Goal: Task Accomplishment & Management: Manage account settings

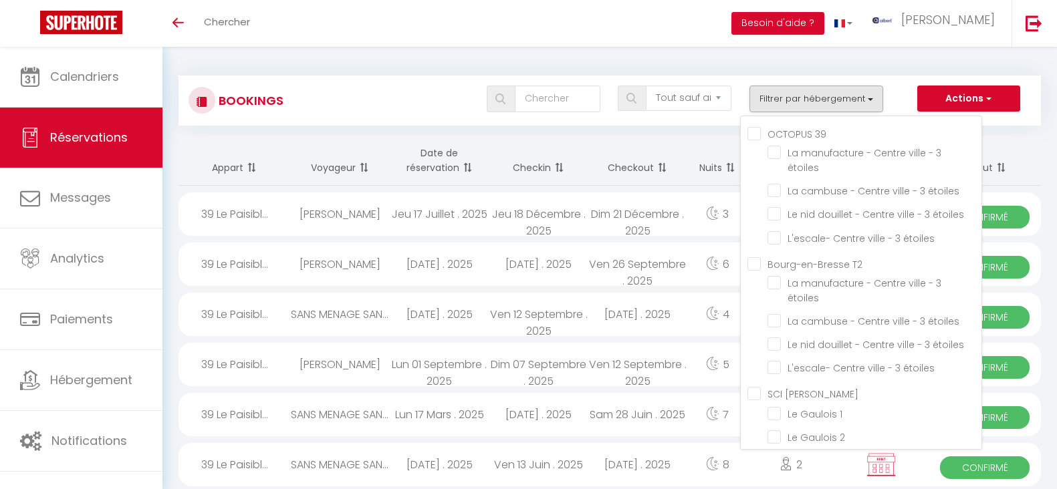
select select "not_cancelled"
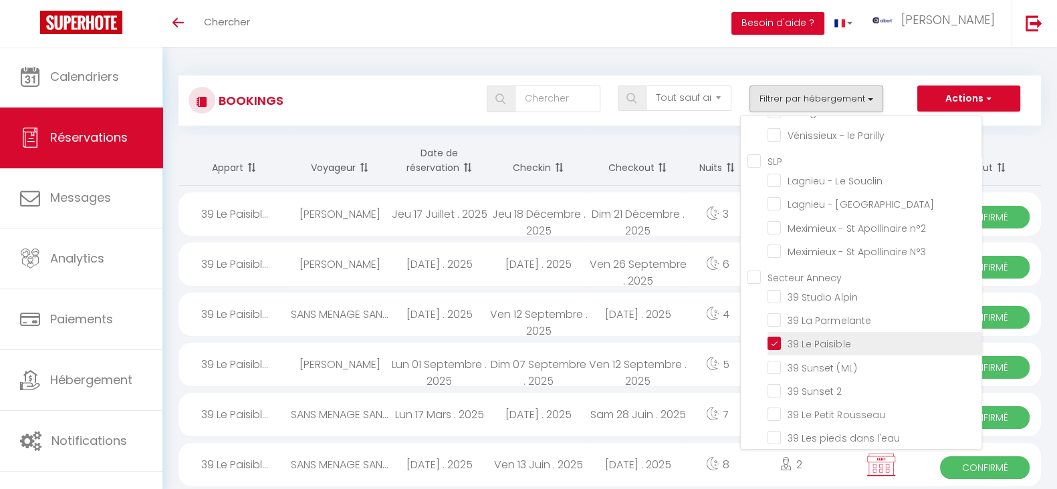
click at [775, 336] on input "39 Le Paisible" at bounding box center [874, 342] width 214 height 13
checkbox input "false"
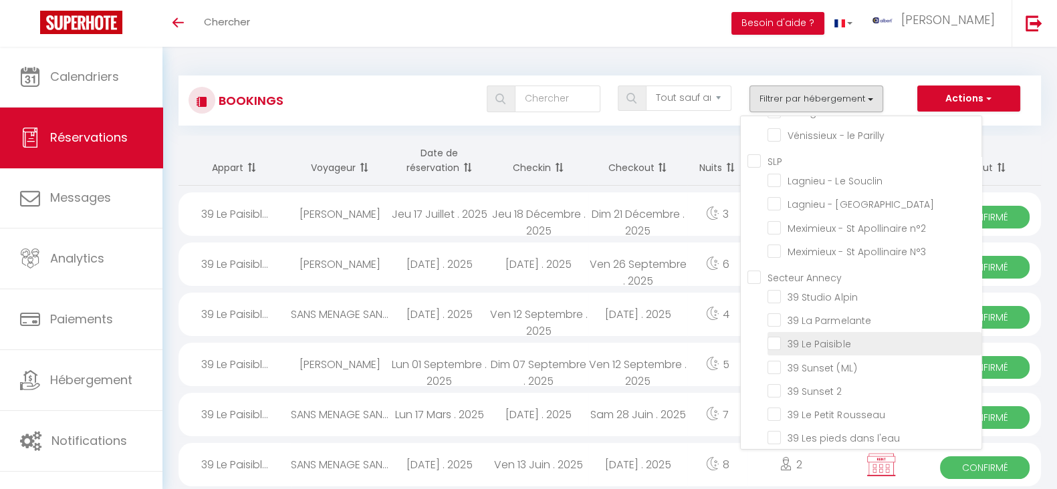
checkbox input "false"
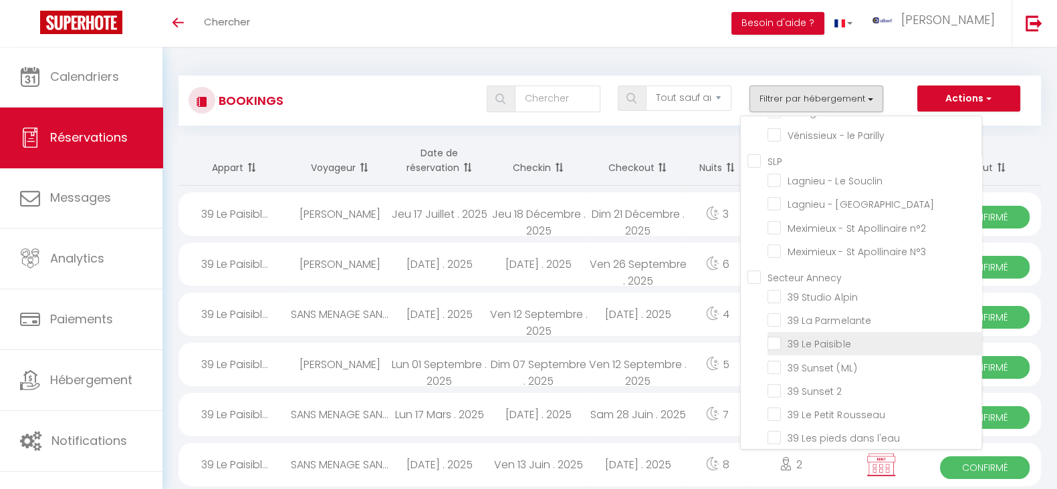
checkbox input "false"
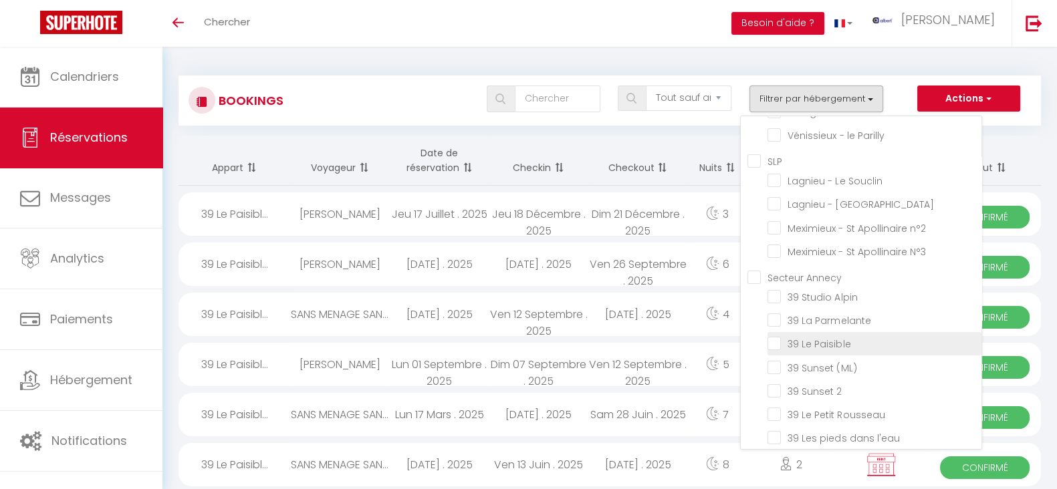
checkbox input "false"
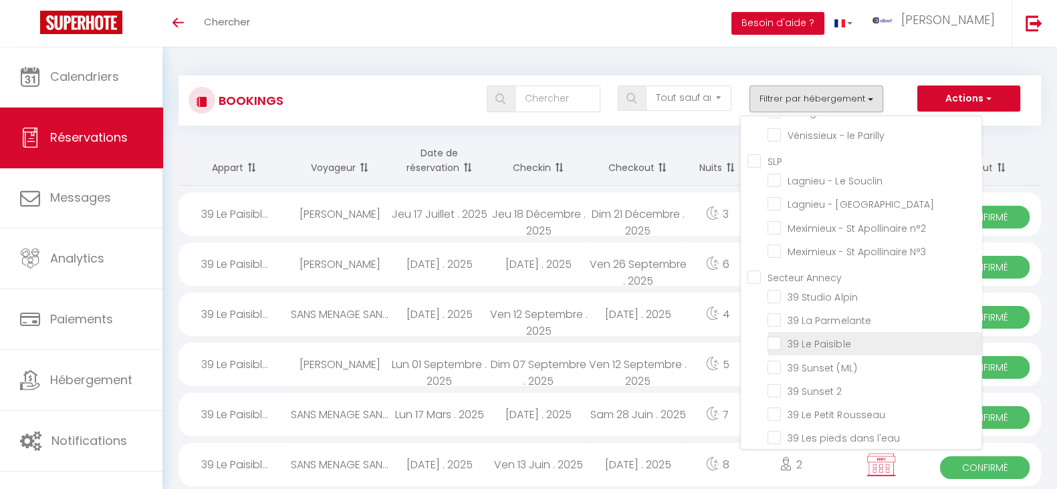
checkbox input "false"
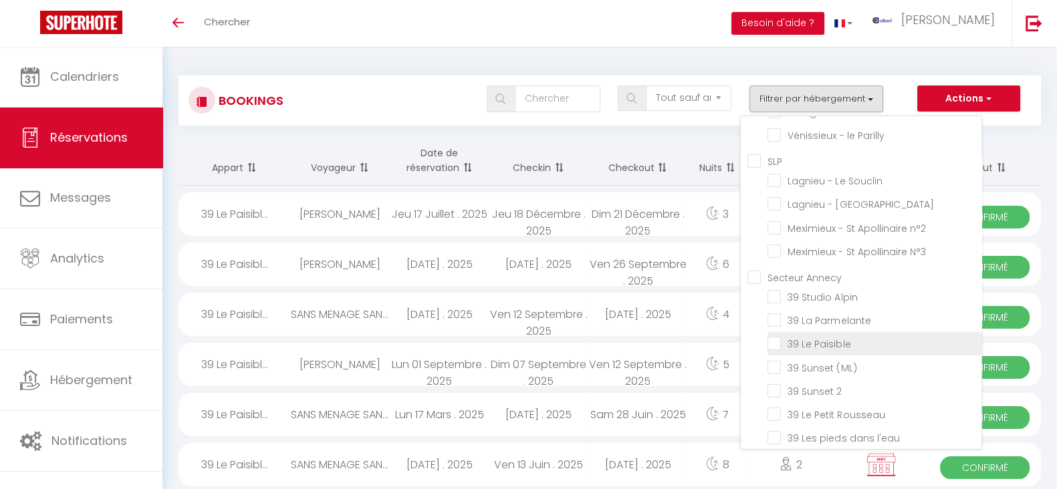
checkbox input "false"
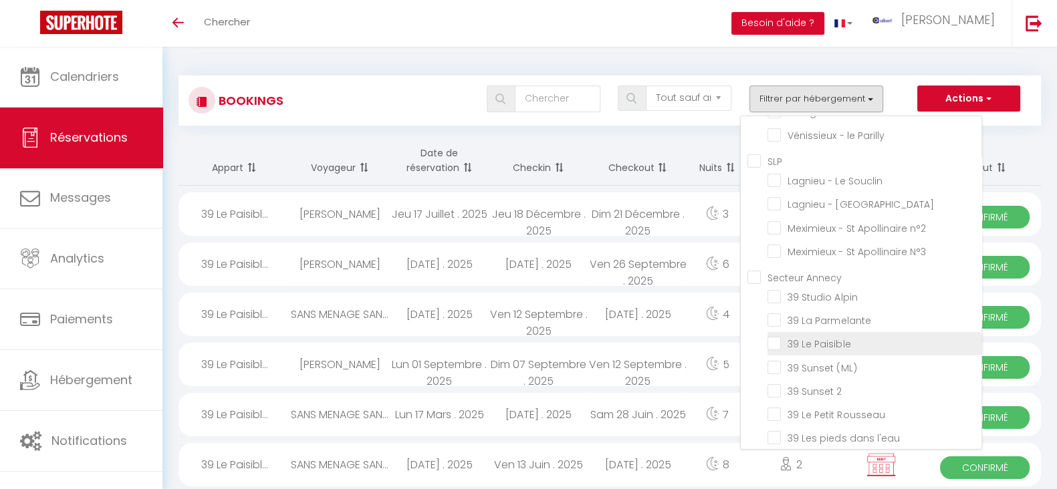
checkbox input "false"
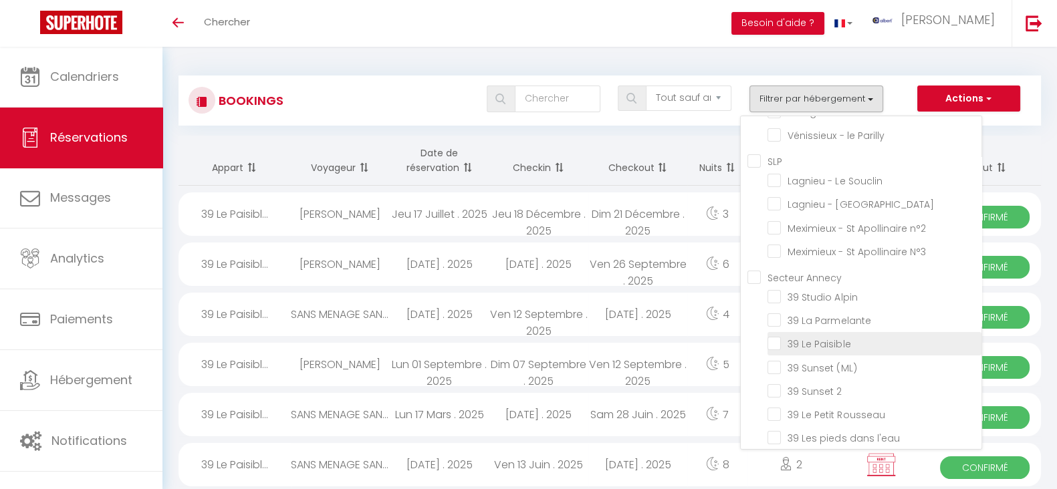
checkbox input "false"
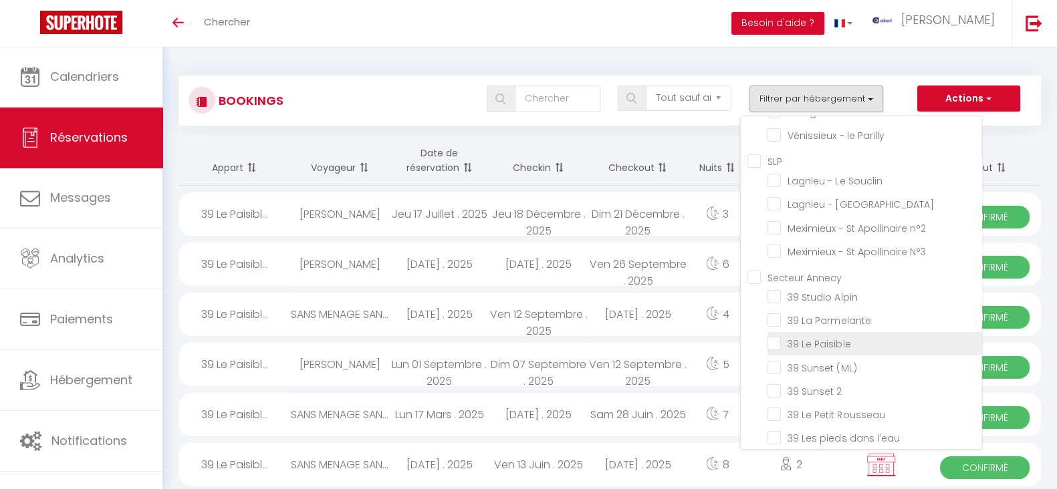
checkbox input "false"
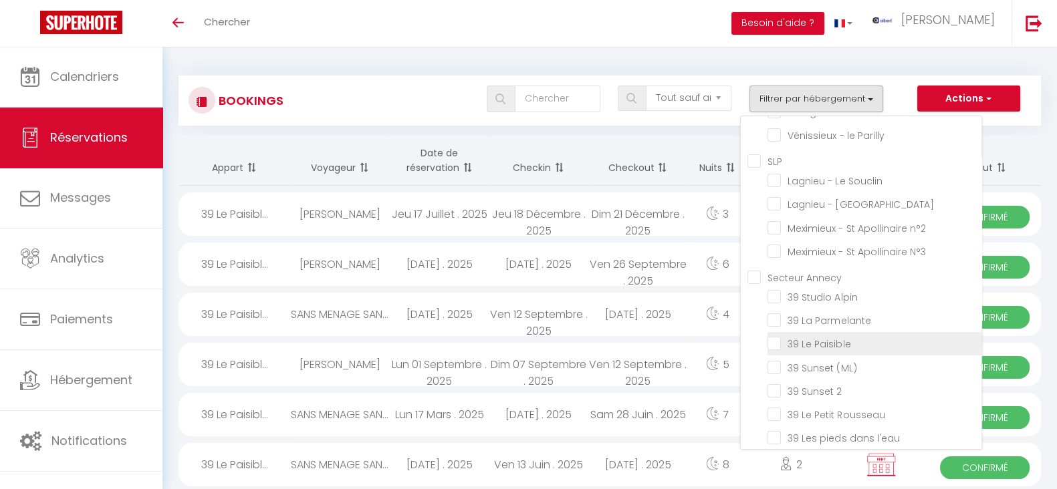
checkbox input "false"
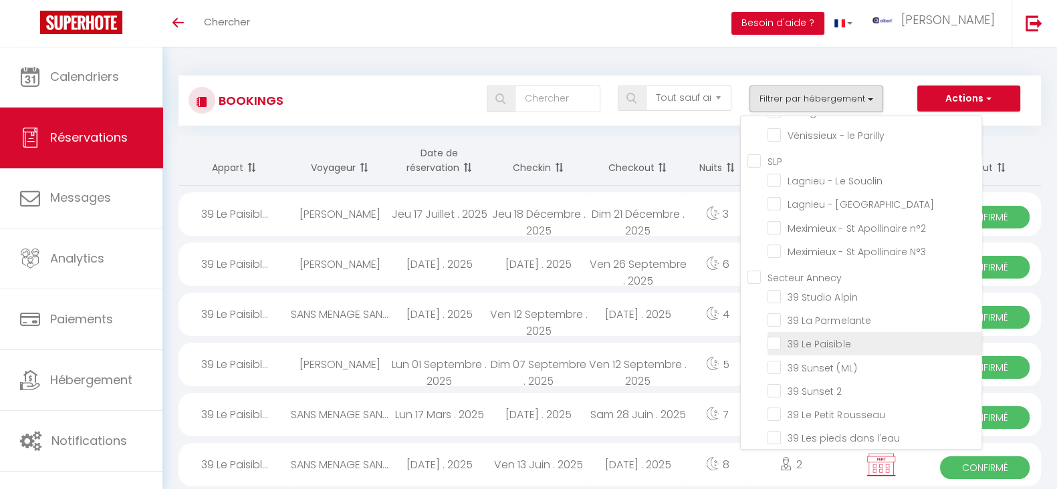
checkbox input "false"
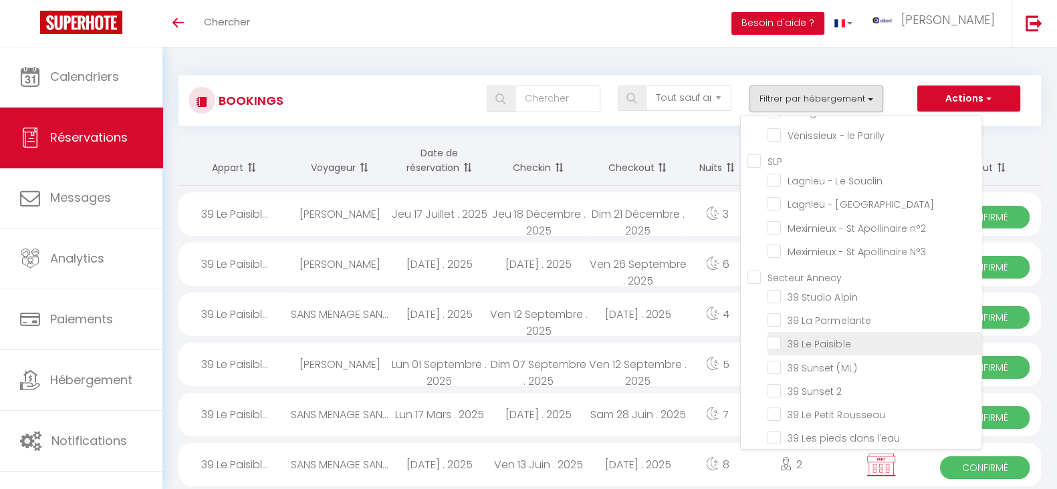
checkbox input "false"
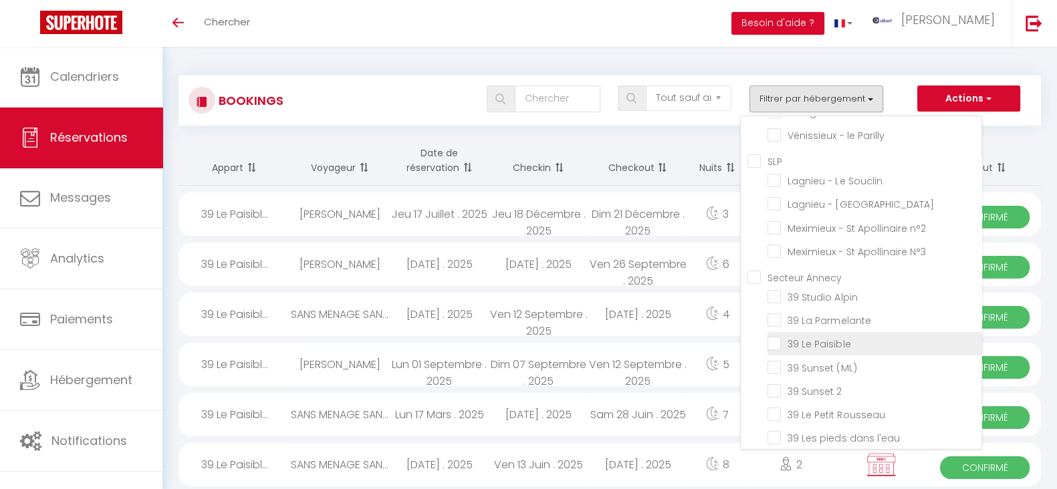
checkbox input "false"
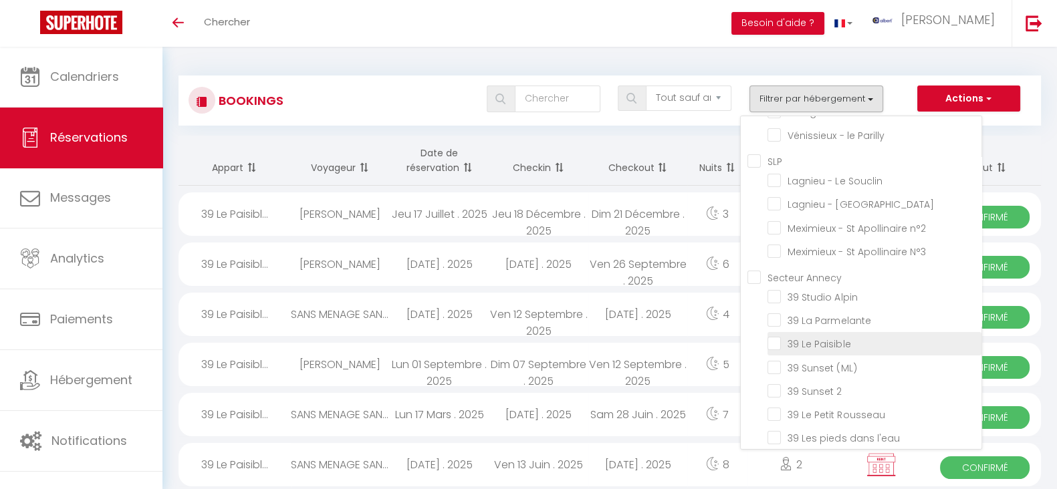
checkbox input "false"
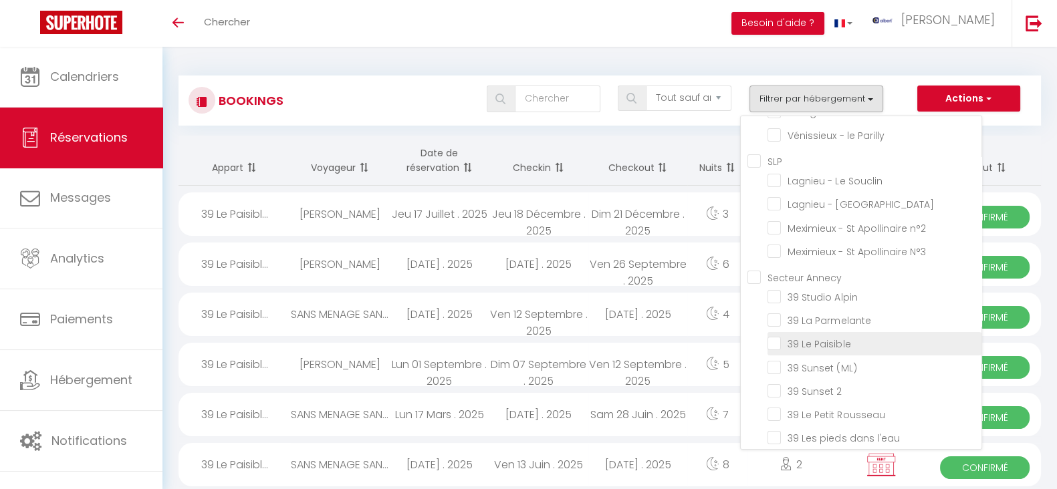
checkbox input "false"
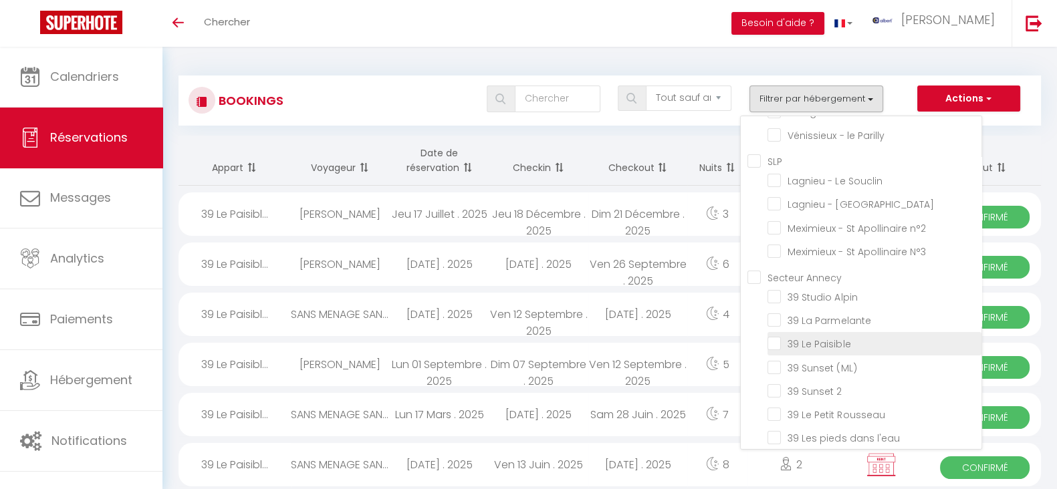
checkbox input "false"
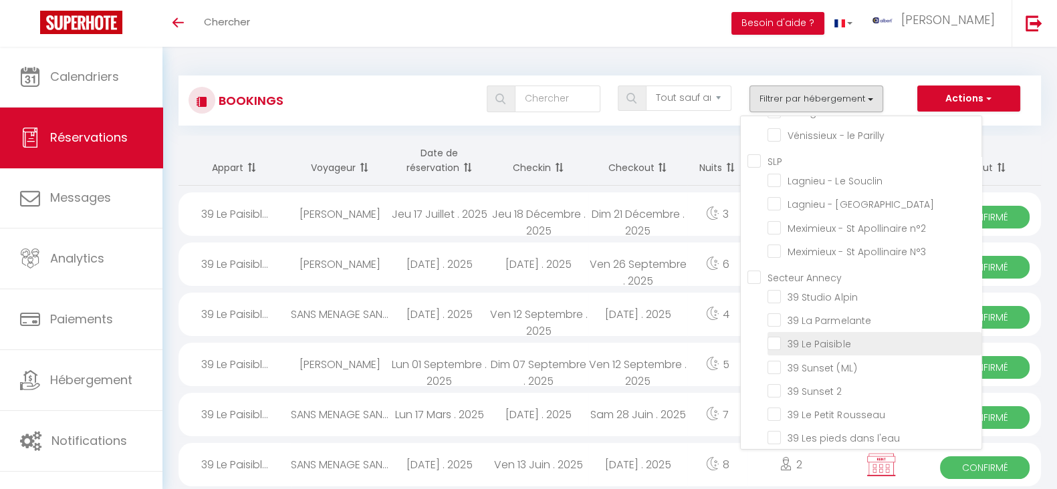
checkbox input "false"
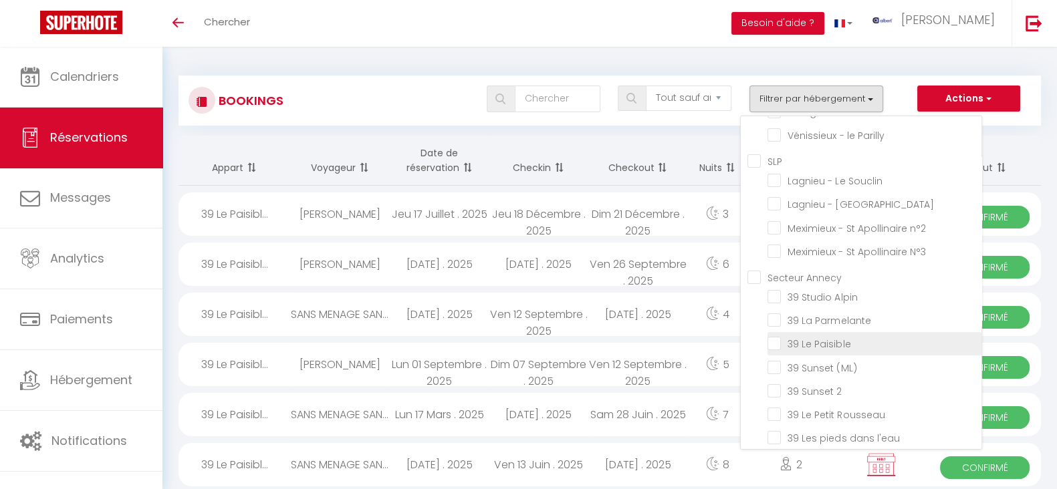
checkbox input "false"
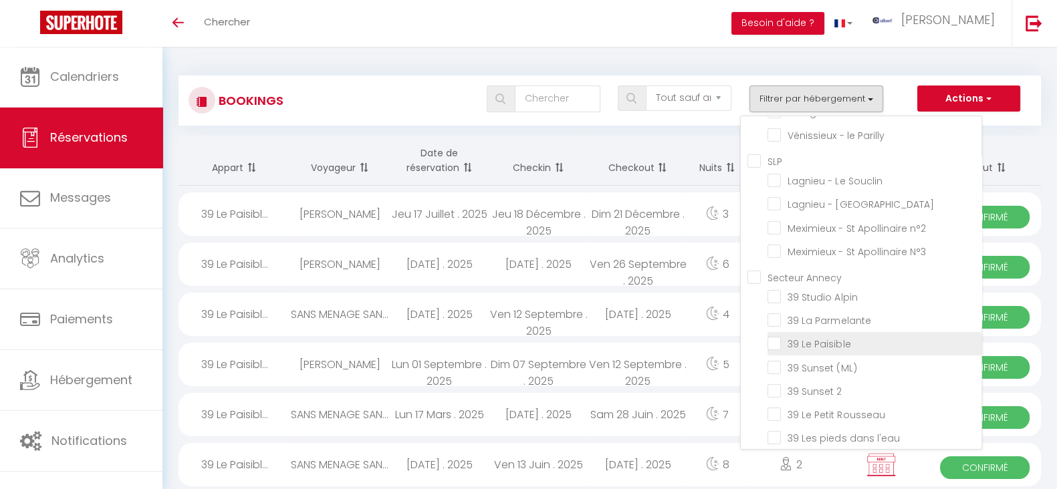
checkbox input "false"
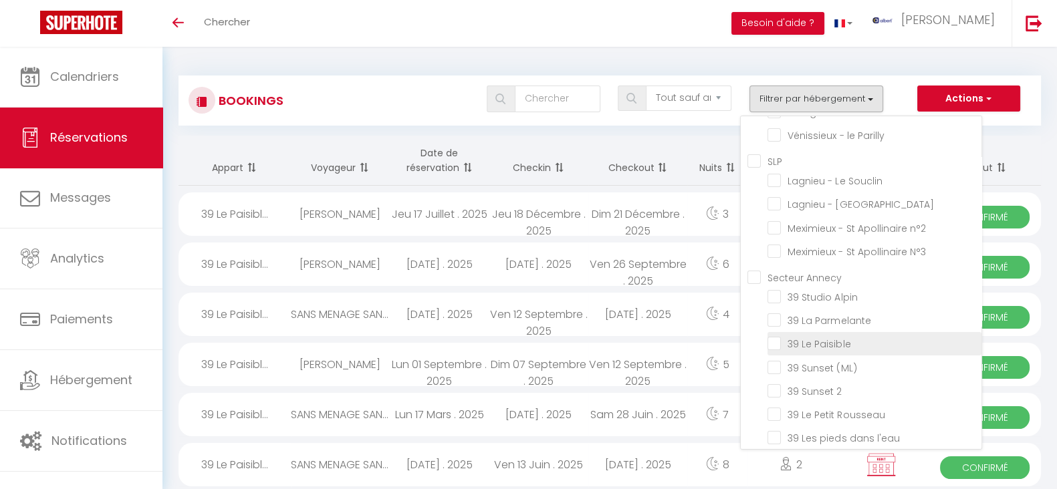
checkbox input "false"
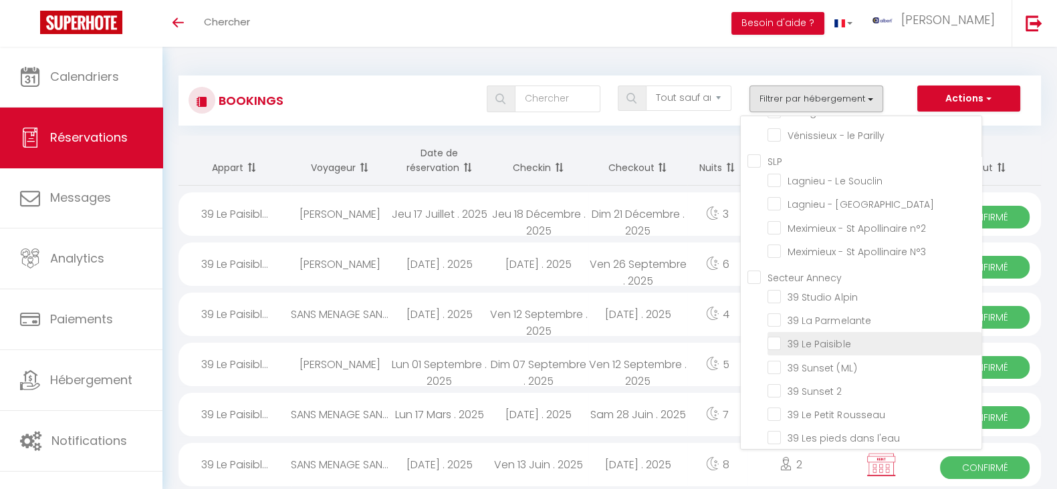
checkbox input "false"
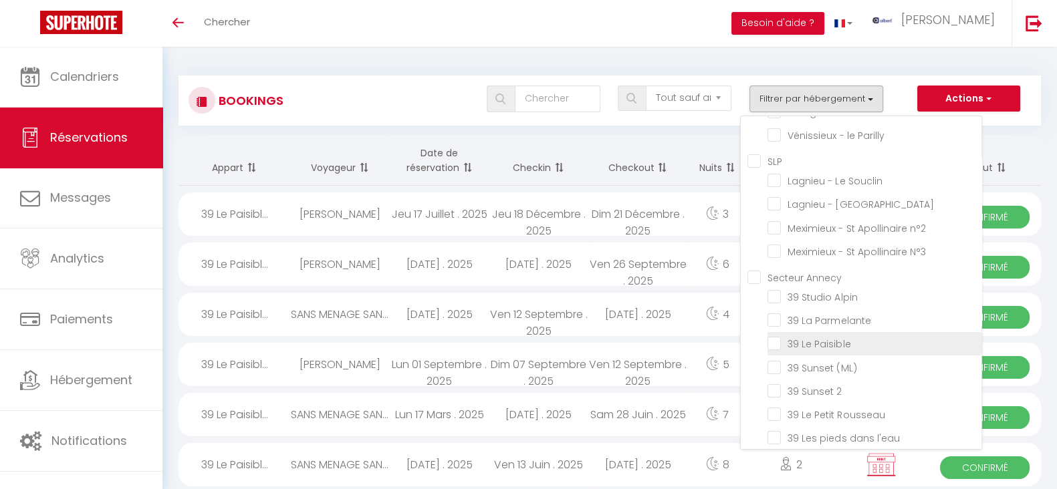
checkbox input "false"
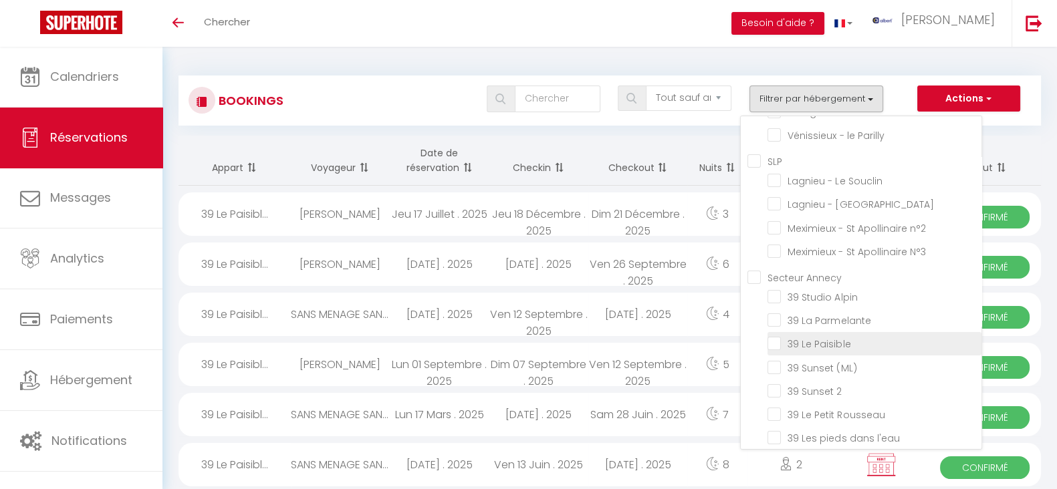
checkbox input "false"
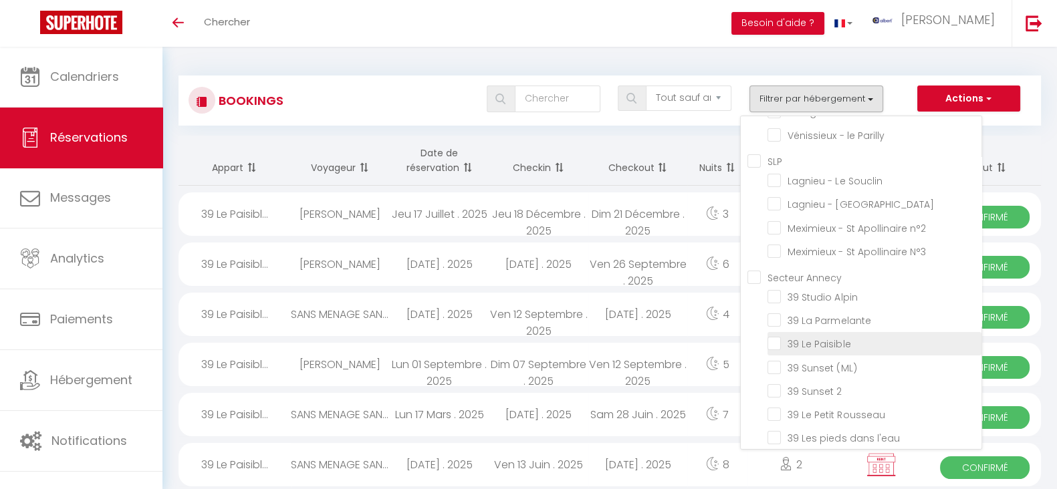
checkbox input "false"
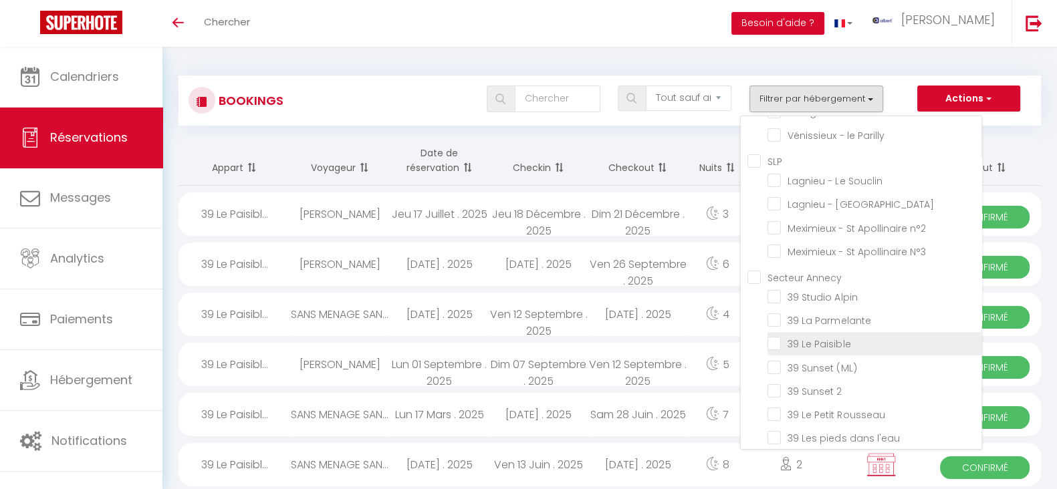
checkbox input "false"
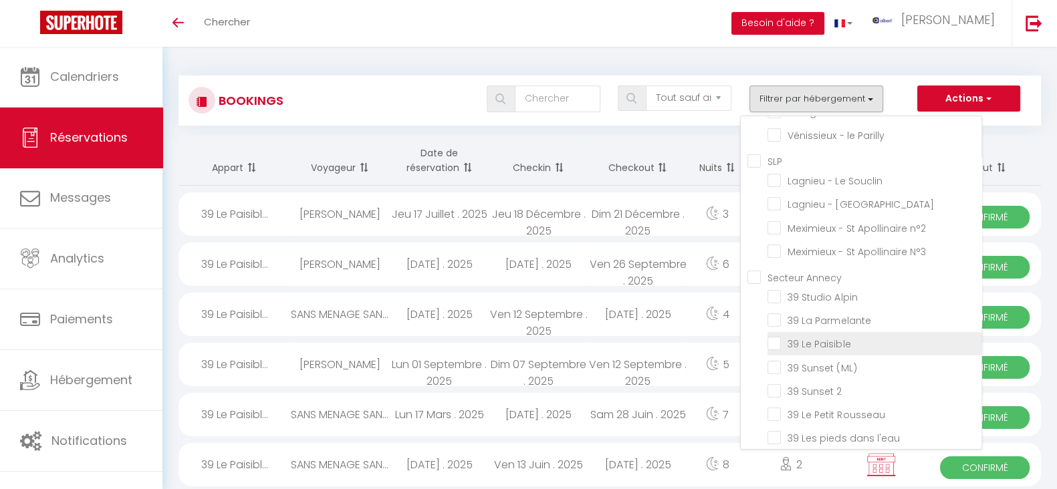
checkbox input "false"
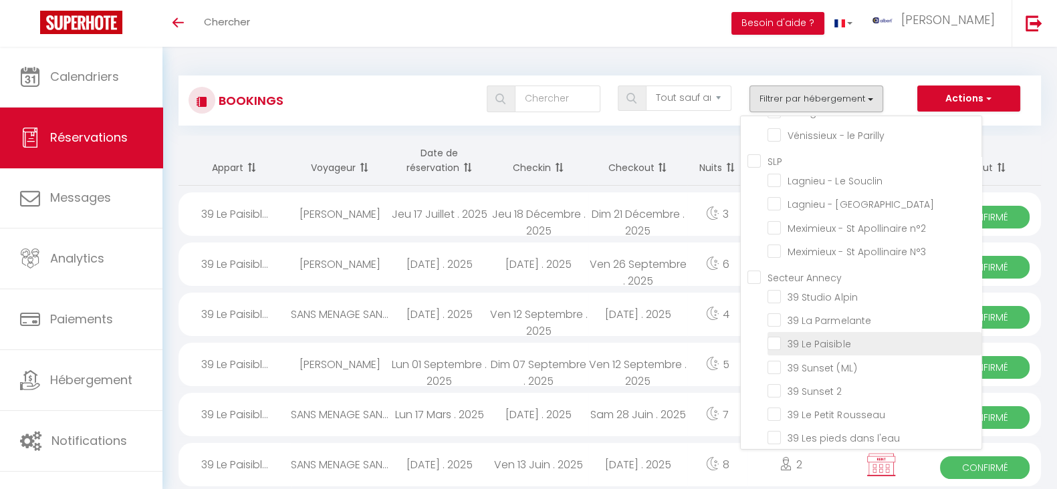
checkbox input "false"
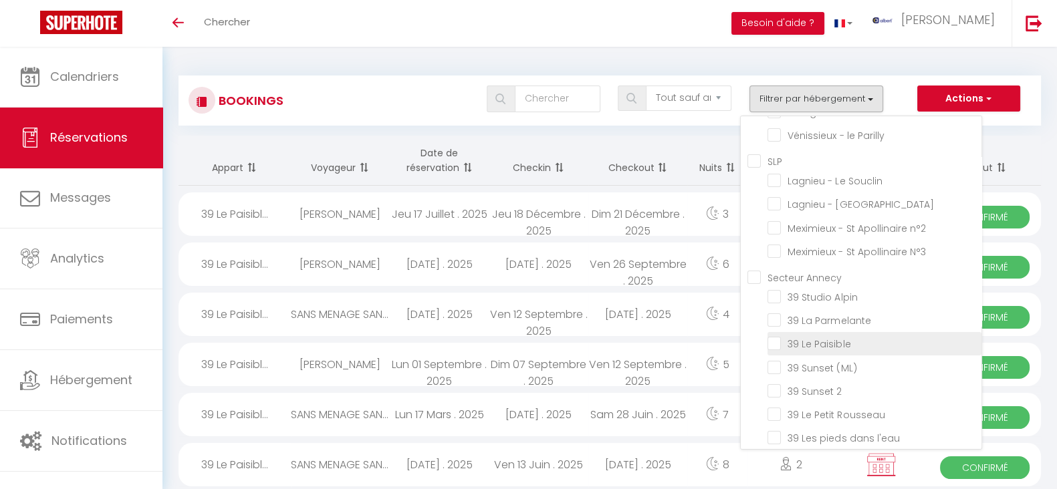
checkbox input "false"
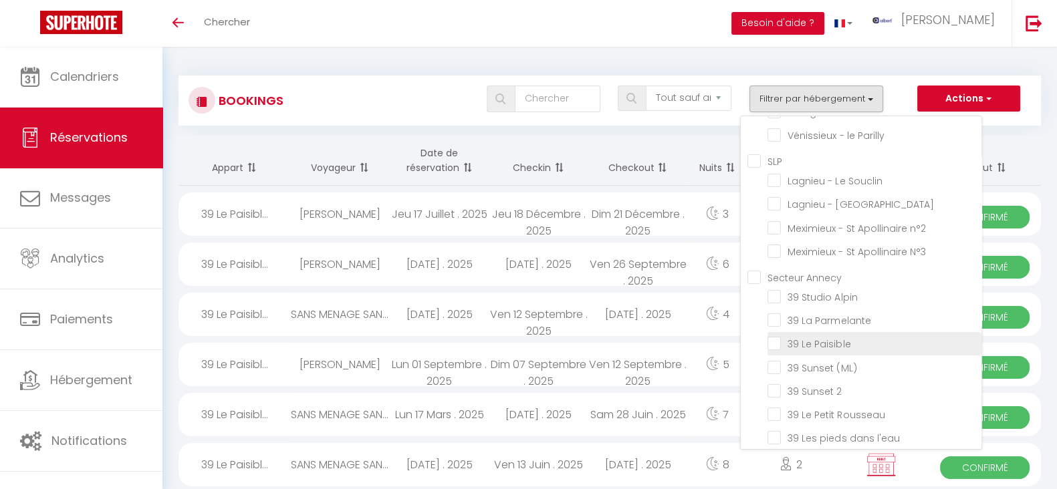
checkbox input "false"
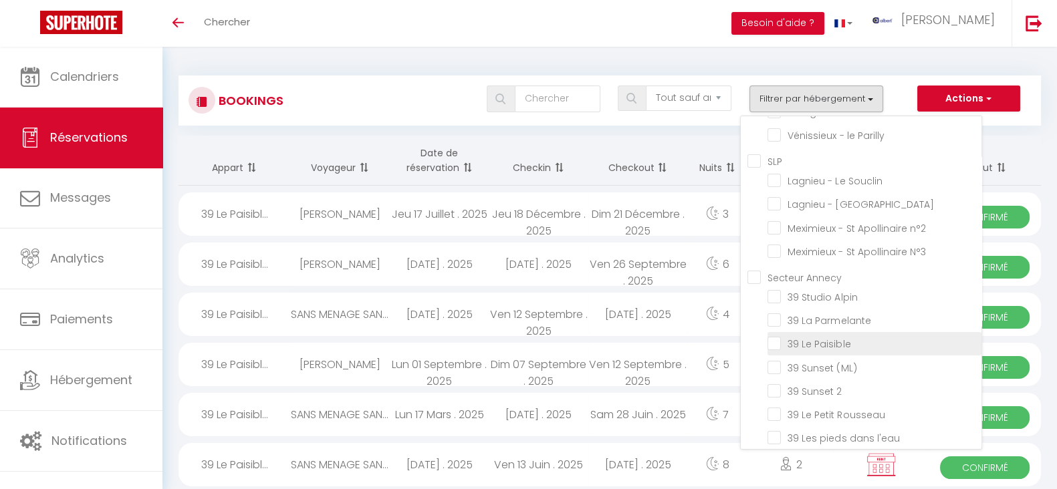
checkbox input "false"
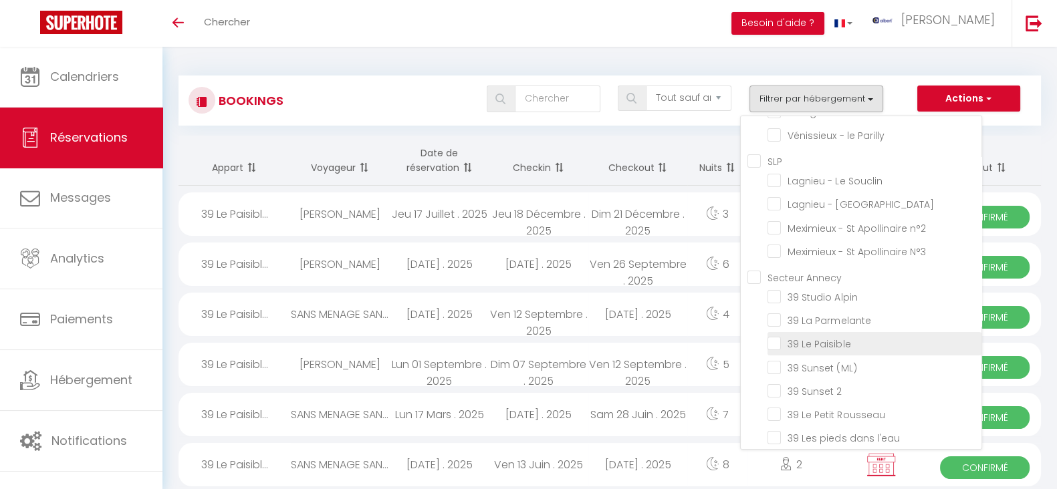
checkbox input "false"
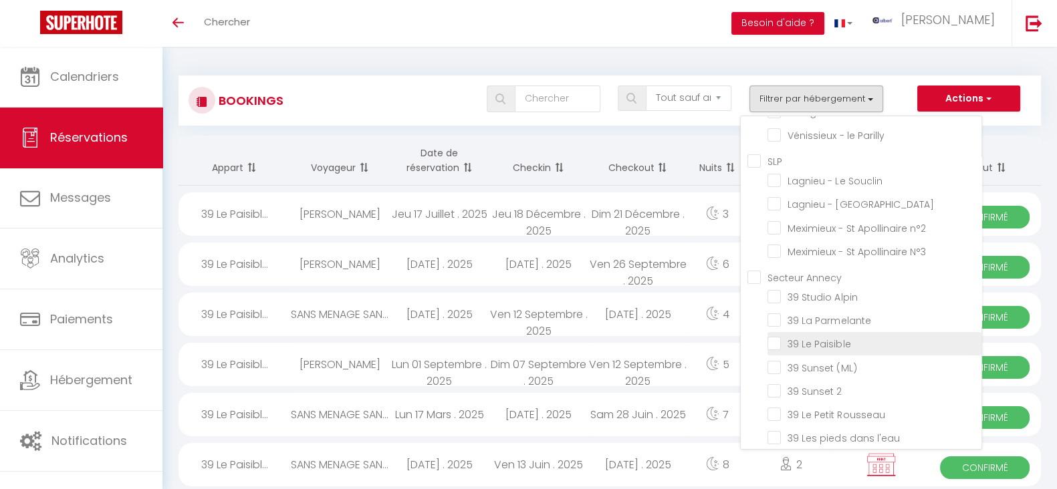
checkbox input "false"
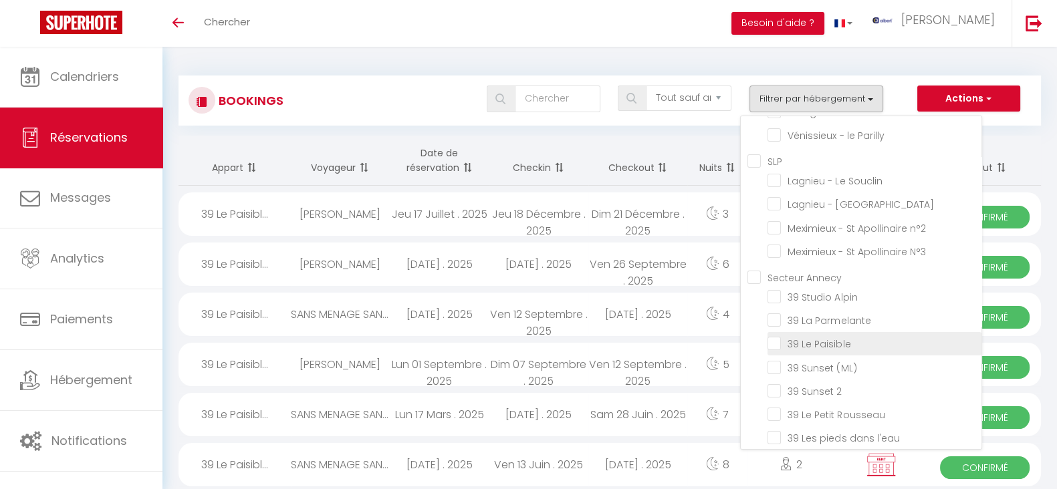
checkbox input "false"
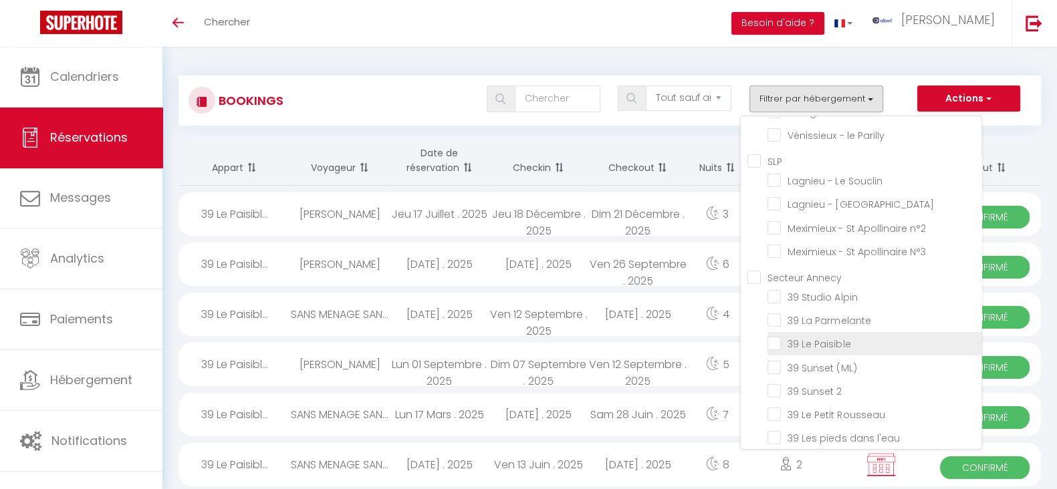
checkbox input "false"
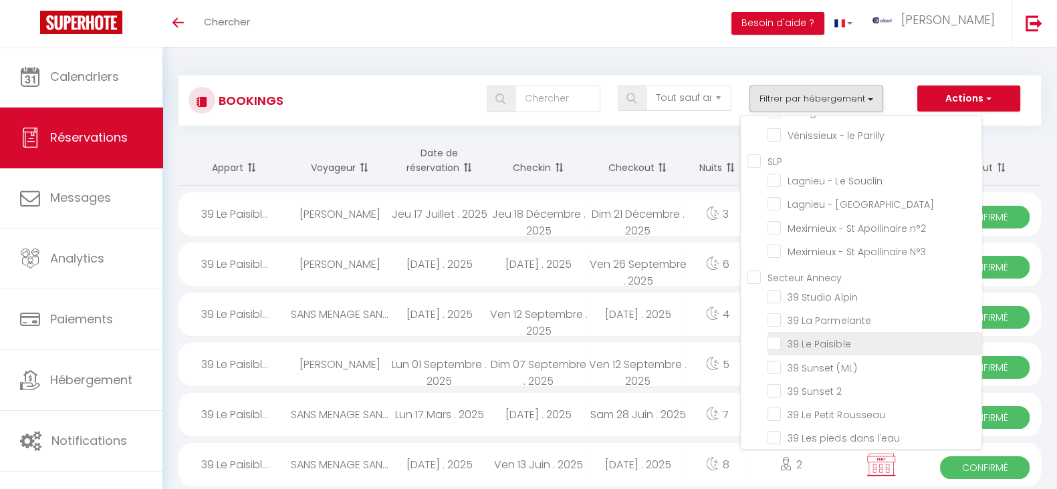
checkbox input "false"
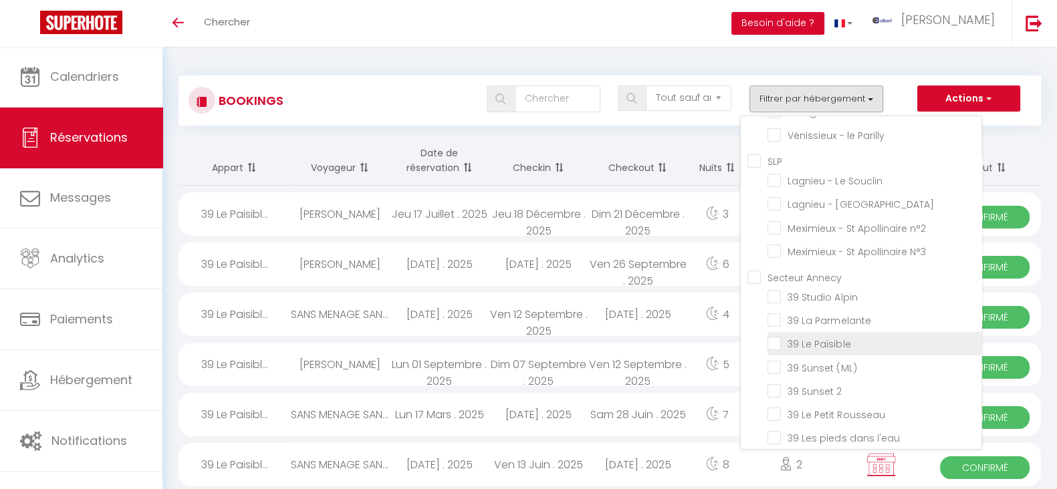
checkbox input "false"
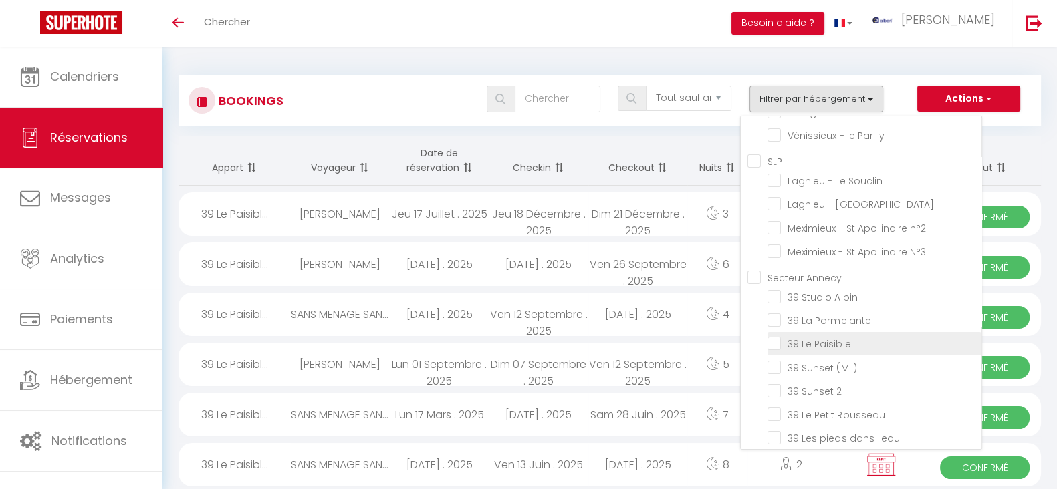
checkbox input "false"
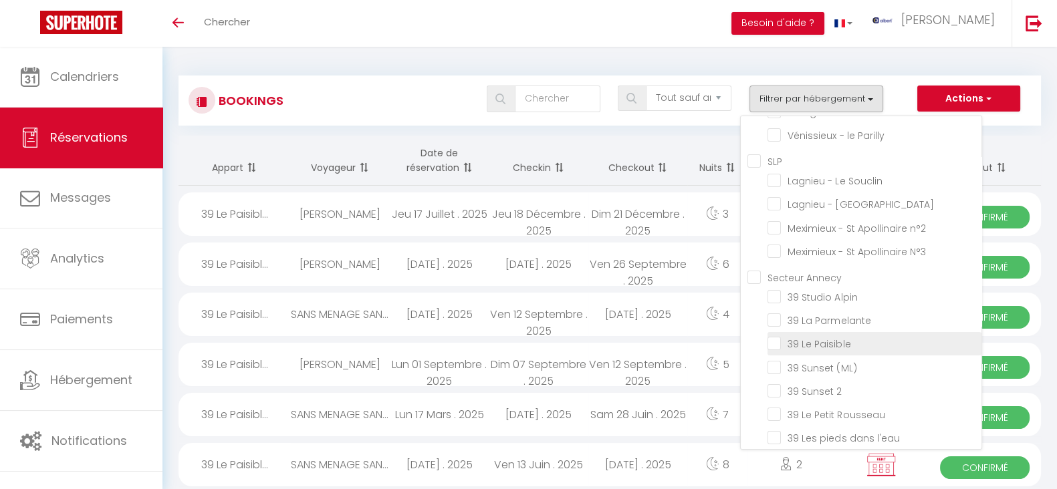
checkbox input "false"
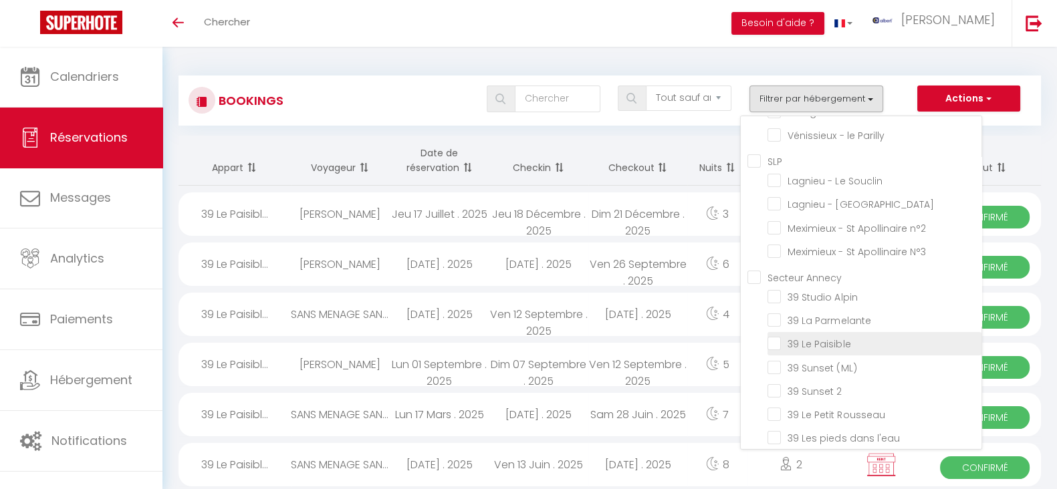
checkbox input "false"
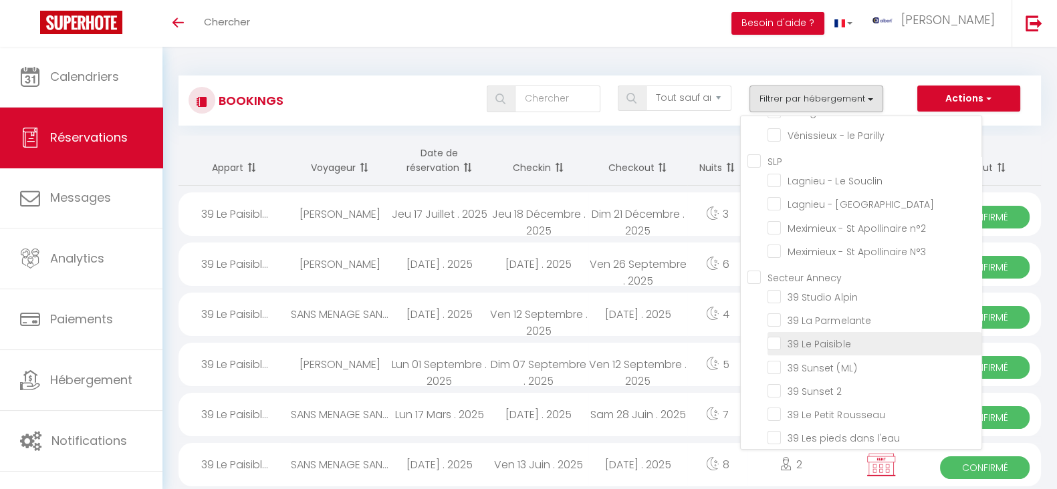
checkbox input "false"
